Goal: Task Accomplishment & Management: Use online tool/utility

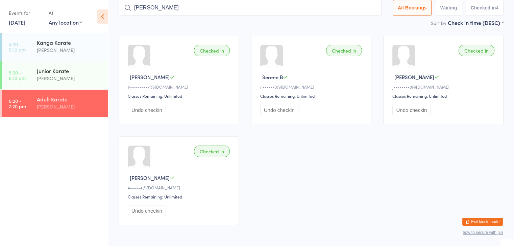
drag, startPoint x: 0, startPoint y: 0, endPoint x: 166, endPoint y: 6, distance: 166.2
click at [166, 6] on input "[PERSON_NAME]" at bounding box center [250, 8] width 263 height 16
click at [168, 7] on input "[PERSON_NAME]" at bounding box center [250, 8] width 263 height 16
click at [163, 5] on input "[PERSON_NAME]" at bounding box center [250, 8] width 263 height 16
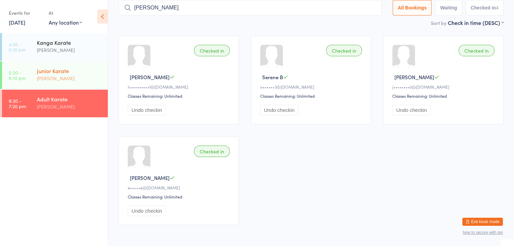
click at [66, 74] on div "Junior Karate" at bounding box center [69, 70] width 65 height 7
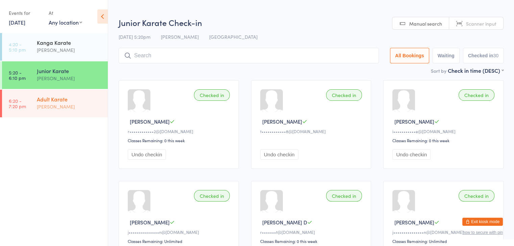
click at [60, 94] on div "Adult Karate [PERSON_NAME]" at bounding box center [72, 103] width 71 height 27
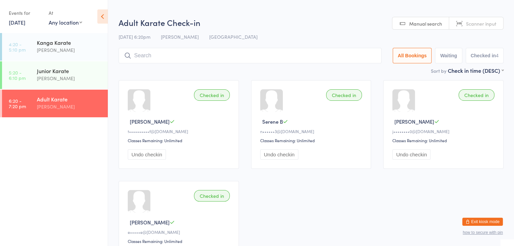
click at [154, 56] on input "search" at bounding box center [250, 56] width 263 height 16
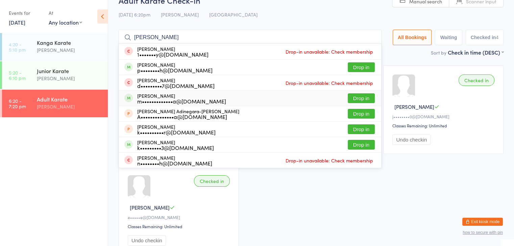
type input "[PERSON_NAME]"
click at [358, 98] on button "Drop in" at bounding box center [360, 99] width 27 height 10
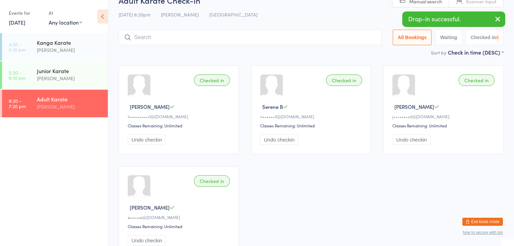
click at [317, 35] on input "search" at bounding box center [250, 38] width 263 height 16
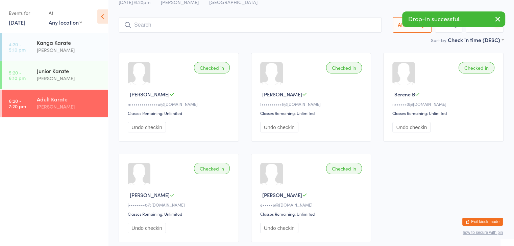
scroll to position [40, 0]
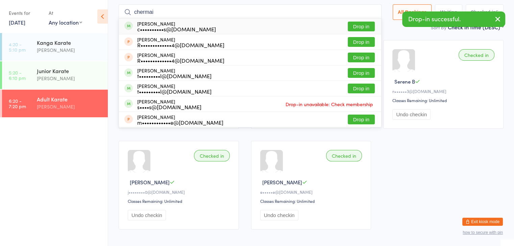
type input "chermai"
click at [368, 25] on button "Drop in" at bounding box center [360, 27] width 27 height 10
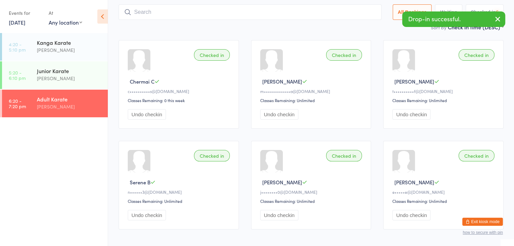
click at [358, 13] on input "search" at bounding box center [250, 12] width 263 height 16
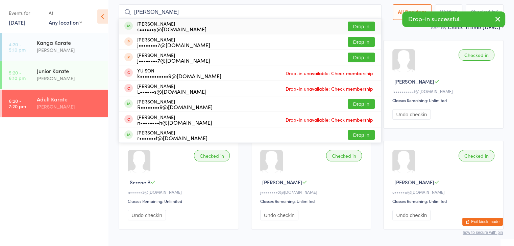
type input "[PERSON_NAME]"
click at [366, 26] on button "Drop in" at bounding box center [360, 27] width 27 height 10
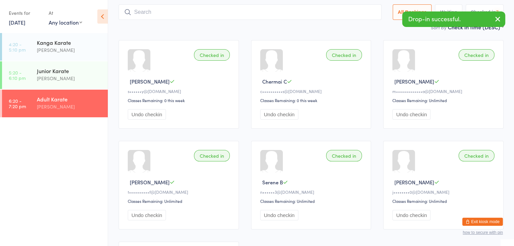
click at [354, 13] on input "search" at bounding box center [250, 12] width 263 height 16
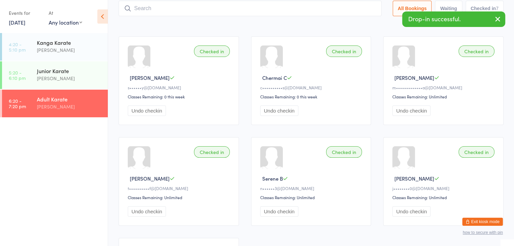
scroll to position [45, 0]
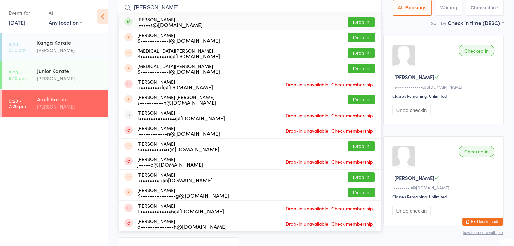
type input "[PERSON_NAME]"
click at [364, 21] on button "Drop in" at bounding box center [360, 22] width 27 height 10
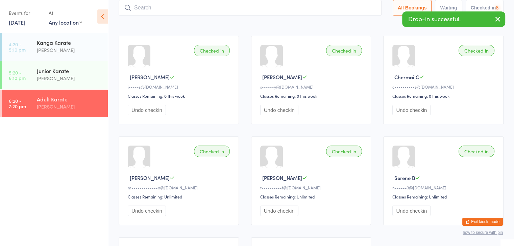
click at [353, 8] on input "search" at bounding box center [250, 8] width 263 height 16
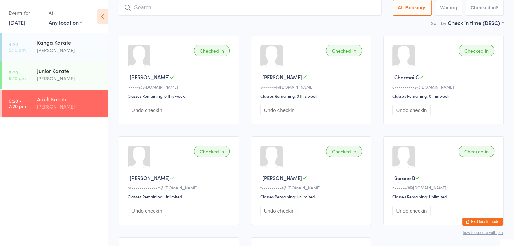
click at [257, 7] on input "search" at bounding box center [250, 8] width 263 height 16
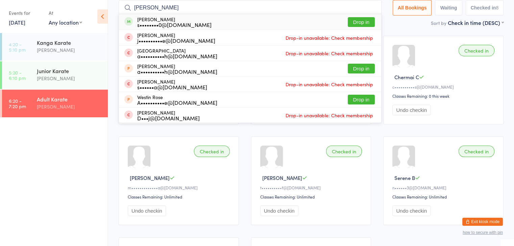
type input "[PERSON_NAME]"
click at [361, 22] on button "Drop in" at bounding box center [360, 22] width 27 height 10
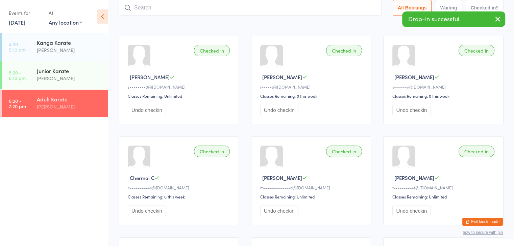
click at [351, 7] on input "search" at bounding box center [250, 8] width 263 height 16
